Goal: Task Accomplishment & Management: Manage account settings

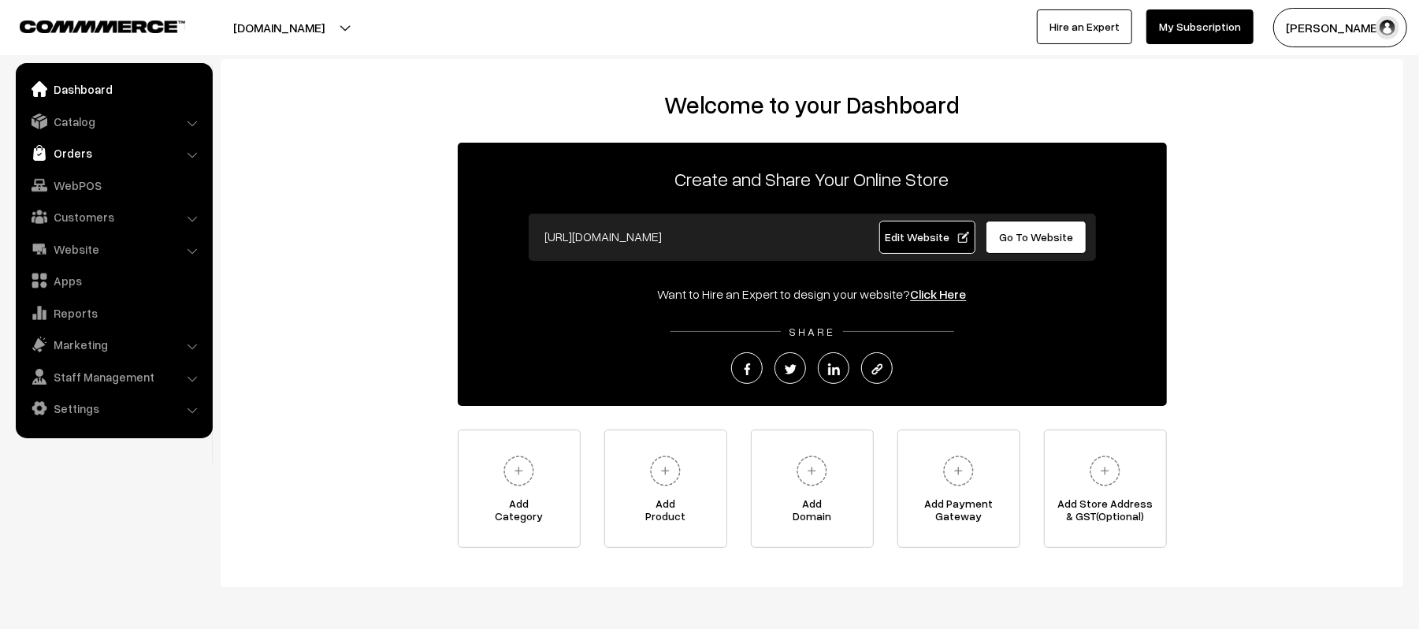
click at [55, 151] on link "Orders" at bounding box center [114, 153] width 188 height 28
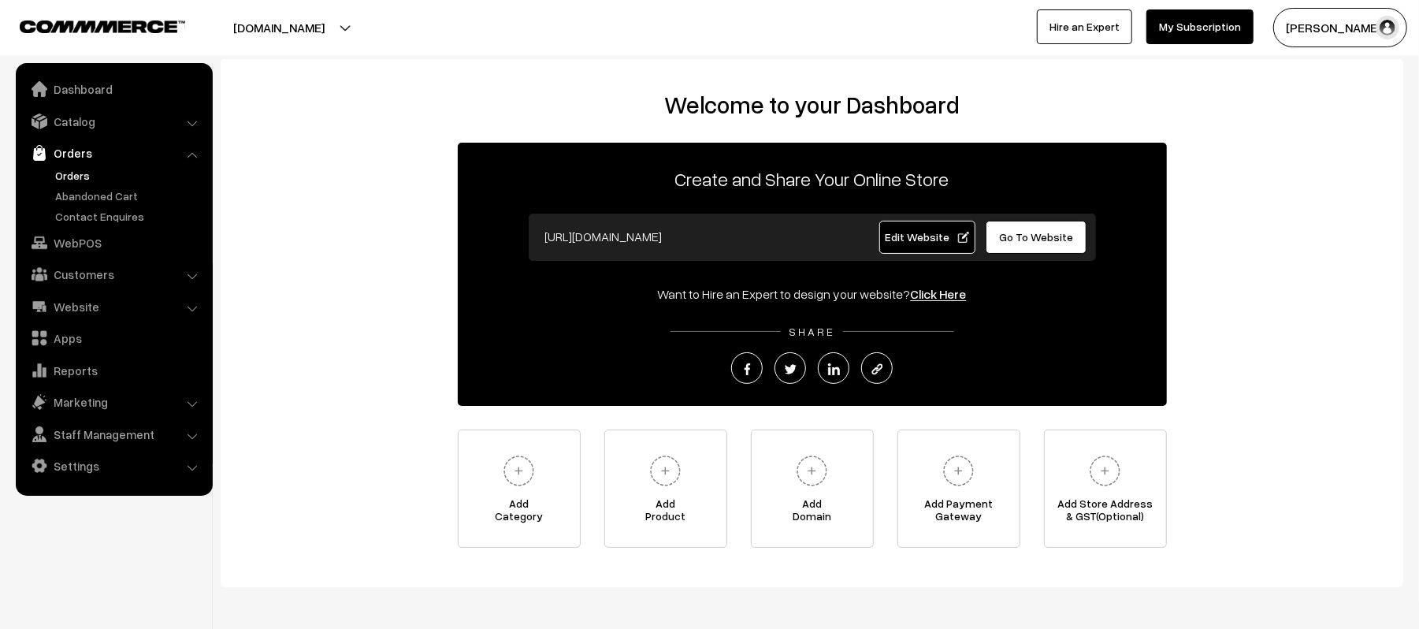
click at [58, 171] on link "Orders" at bounding box center [129, 175] width 156 height 17
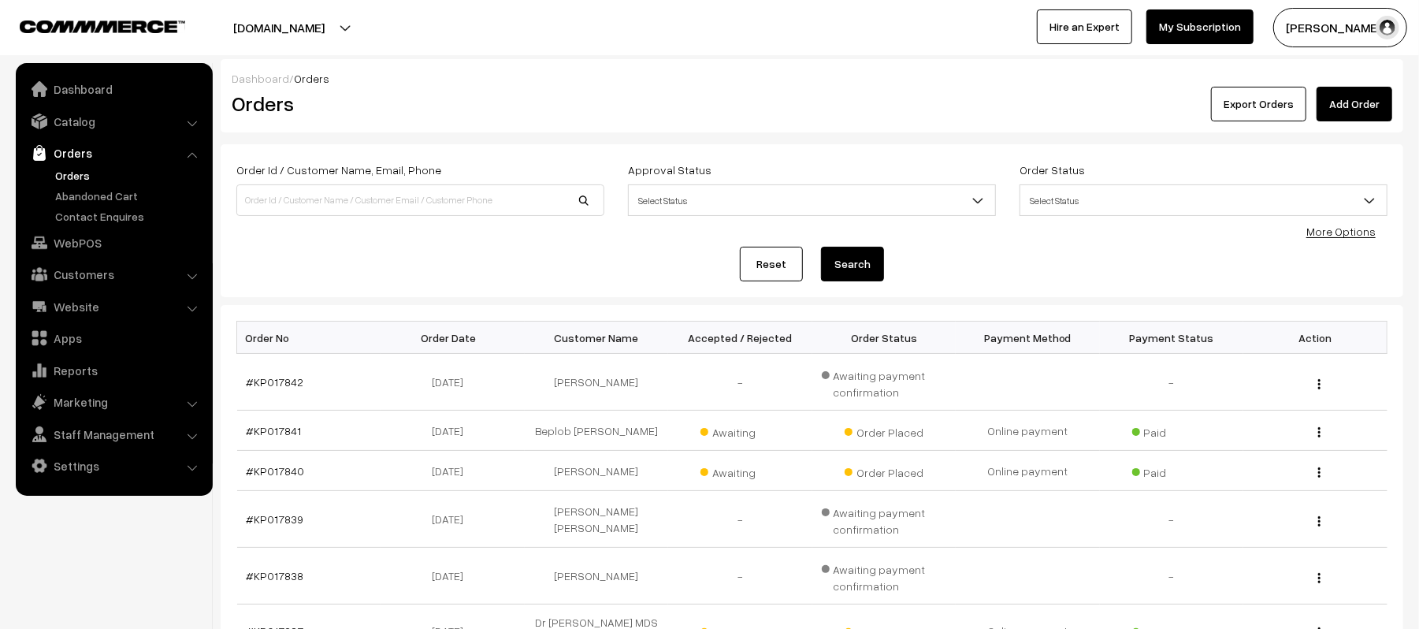
click at [362, 234] on div "Order Id / Customer Name, Email, Phone Approval Status Select Status Awaiting A…" at bounding box center [811, 220] width 1151 height 121
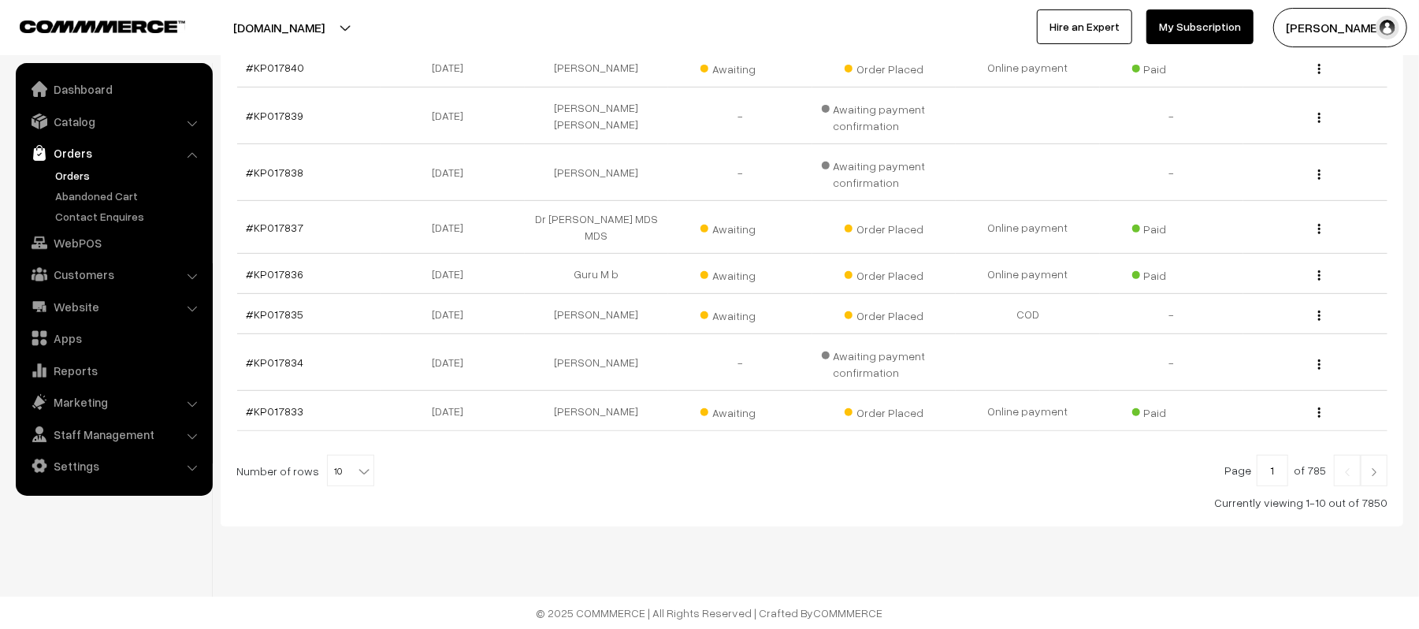
scroll to position [407, 0]
click at [1375, 478] on link at bounding box center [1374, 471] width 27 height 32
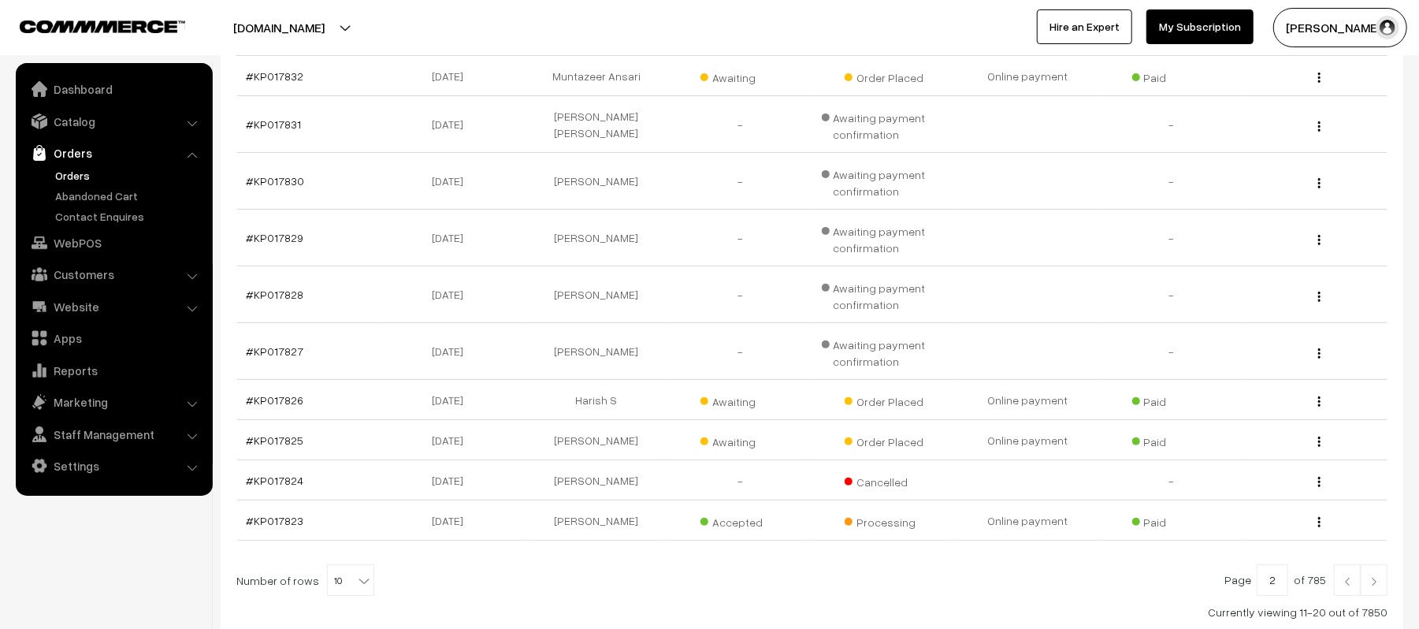
scroll to position [342, 0]
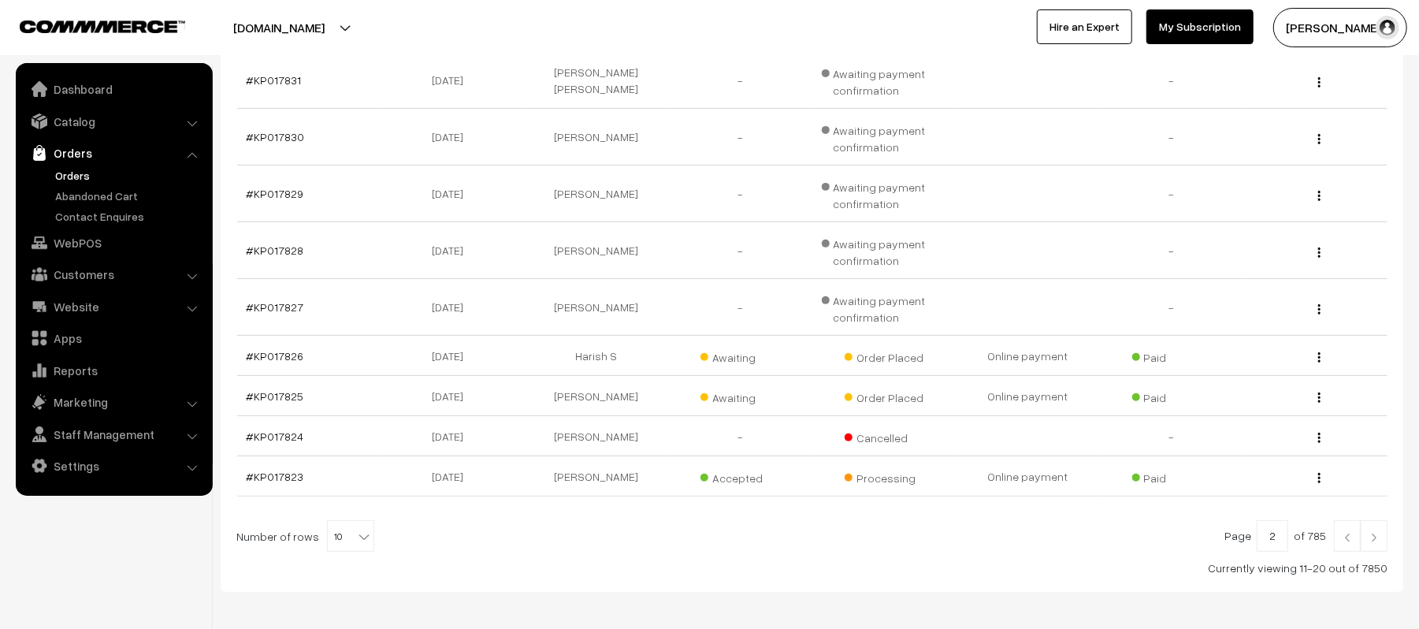
click at [1372, 546] on link at bounding box center [1374, 536] width 27 height 32
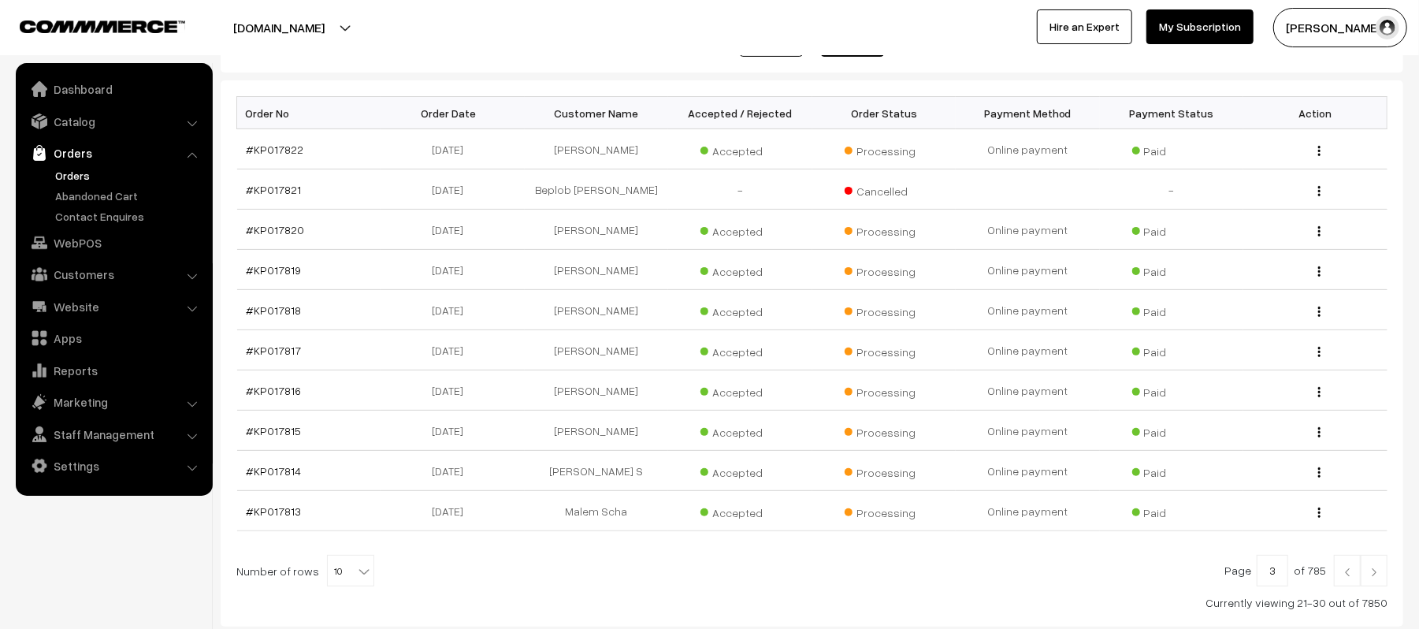
scroll to position [227, 0]
click at [1375, 574] on img at bounding box center [1374, 569] width 14 height 9
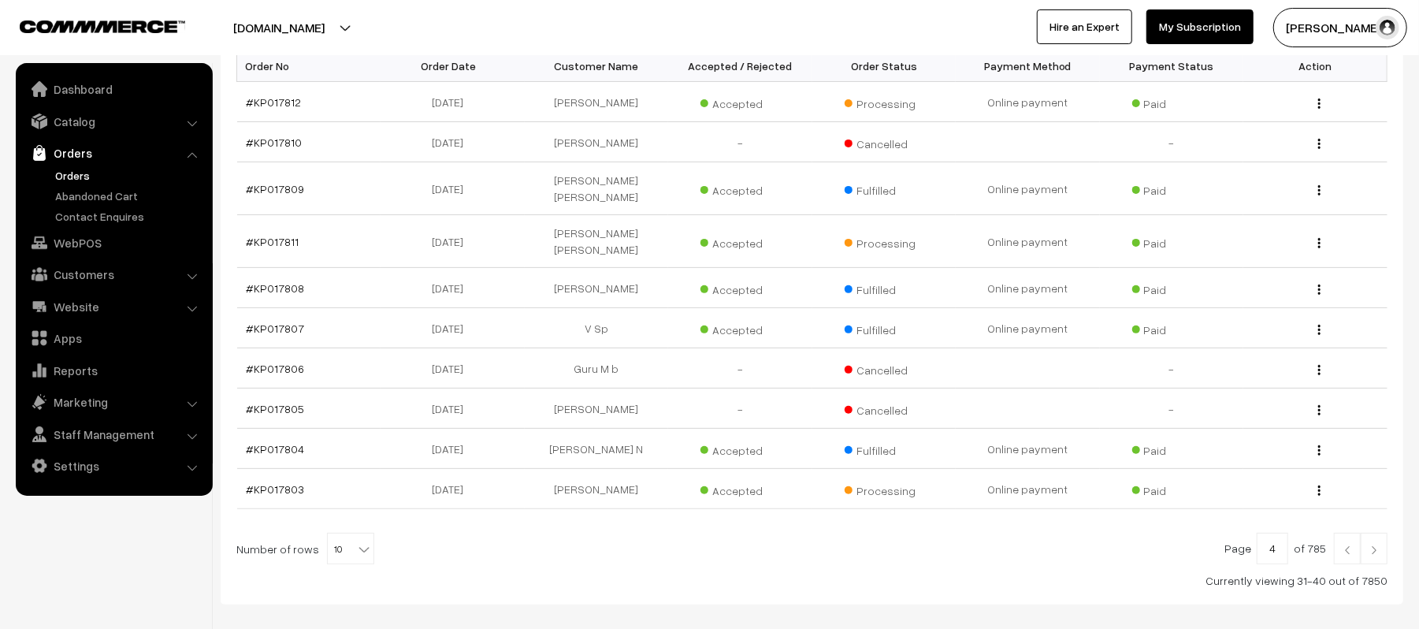
scroll to position [274, 0]
click at [1374, 543] on img at bounding box center [1374, 547] width 14 height 9
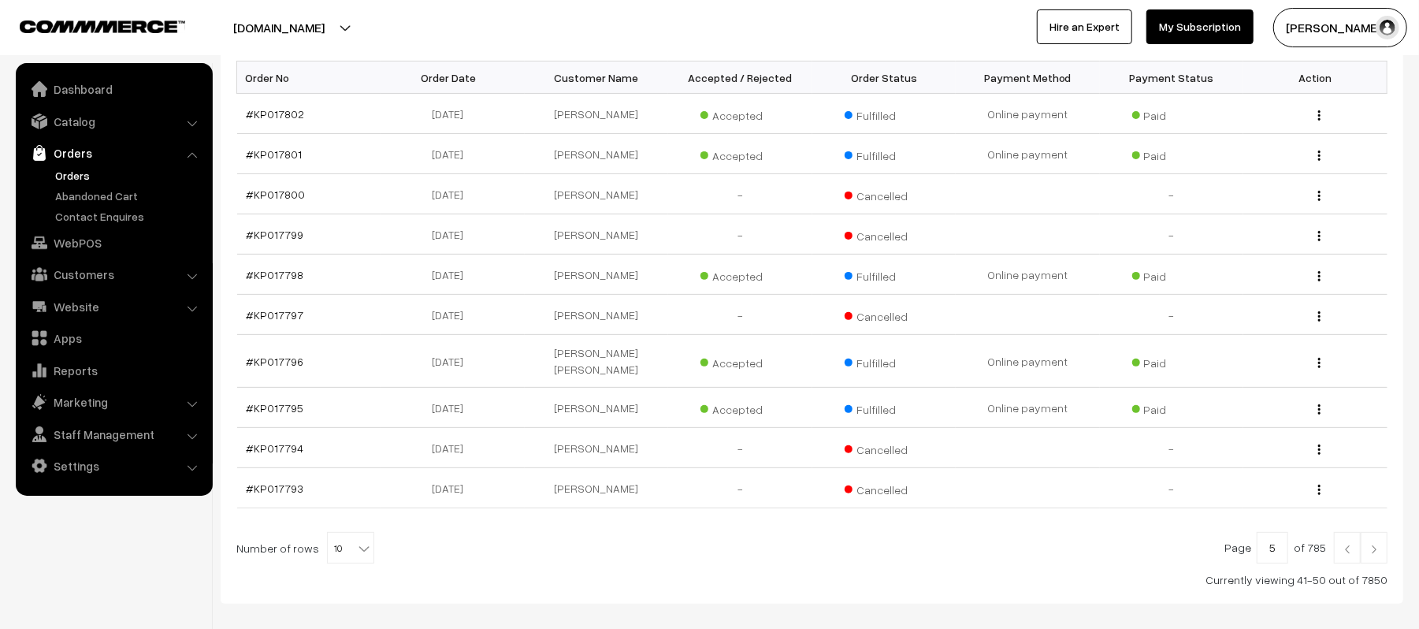
scroll to position [299, 0]
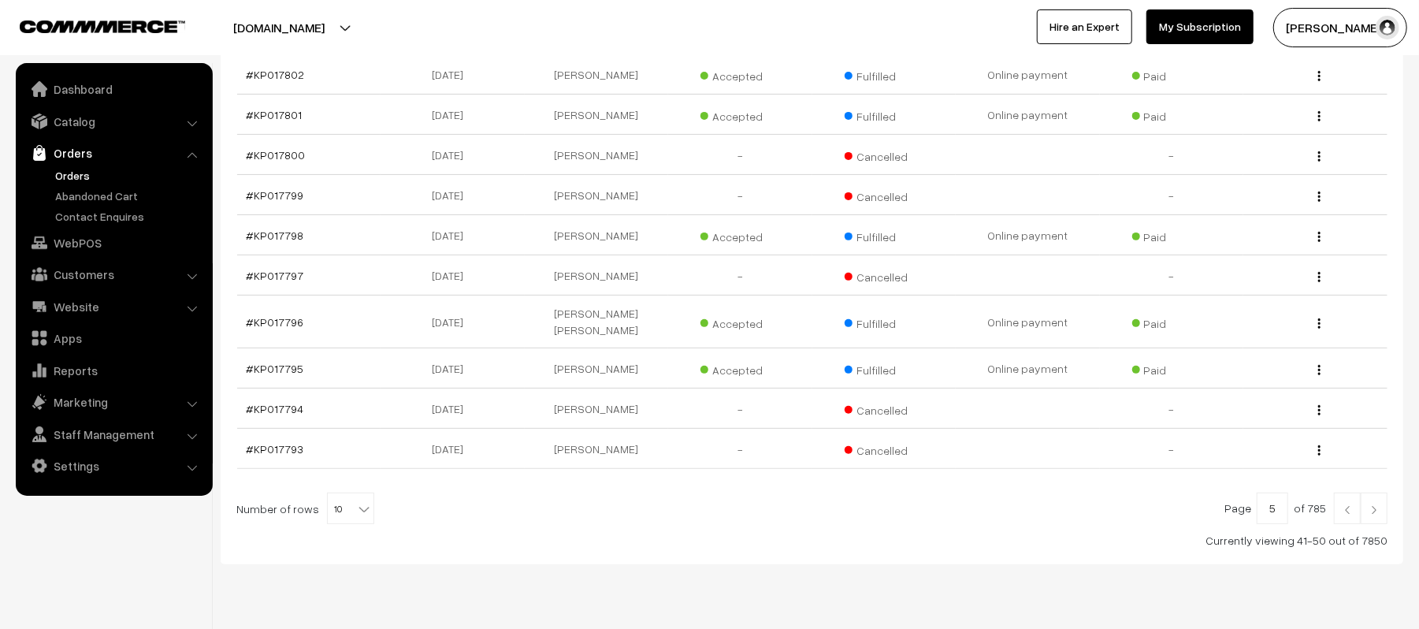
click at [1338, 504] on link at bounding box center [1347, 508] width 27 height 32
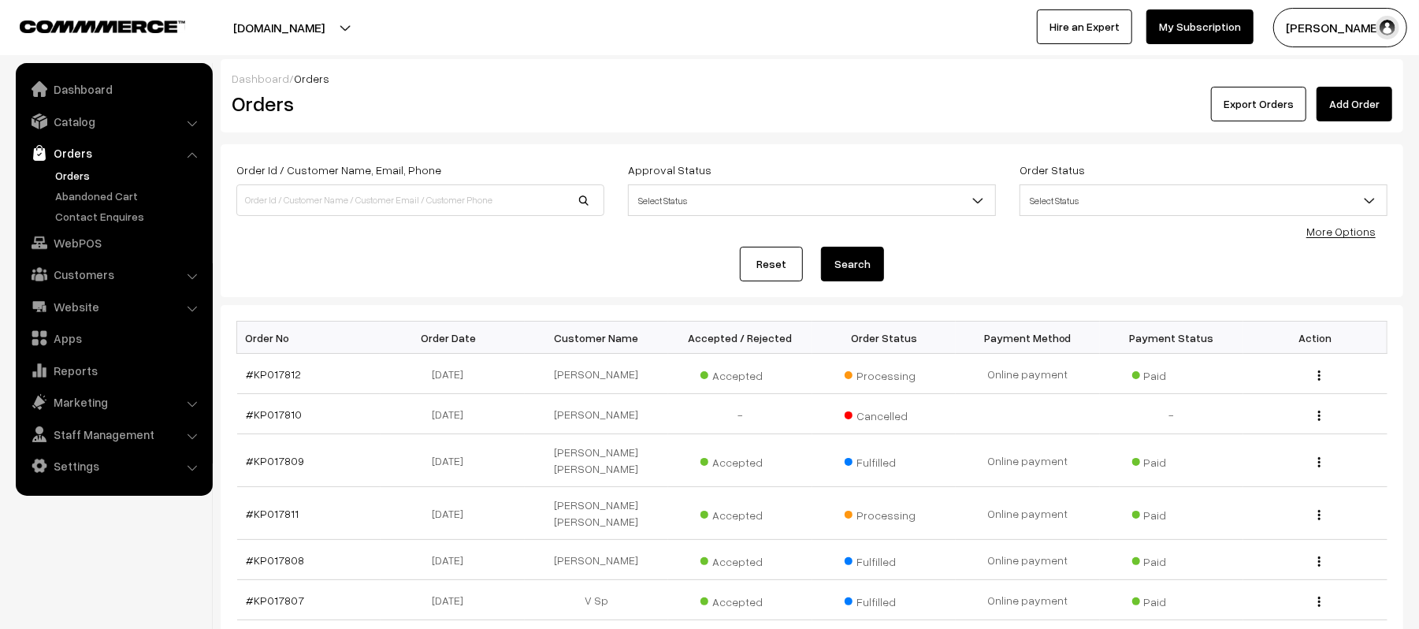
click at [373, 258] on div "Reset Search" at bounding box center [811, 264] width 1151 height 35
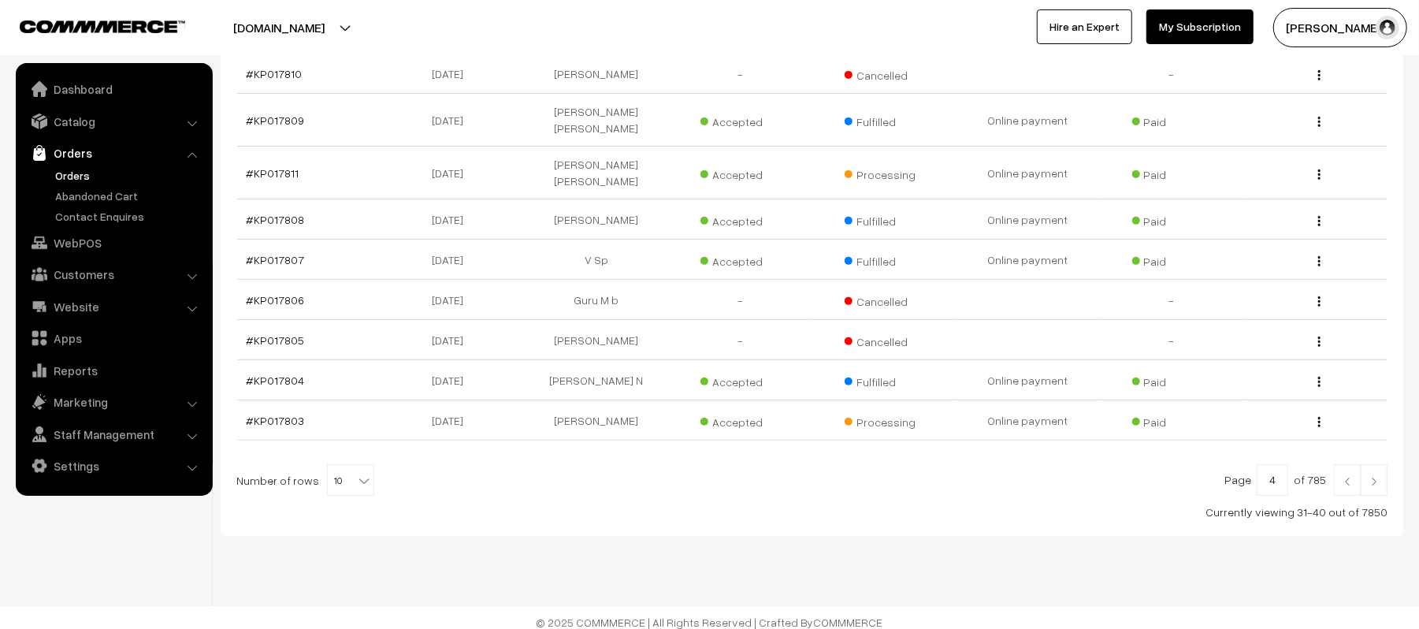
scroll to position [341, 0]
